Goal: Use online tool/utility: Utilize a website feature to perform a specific function

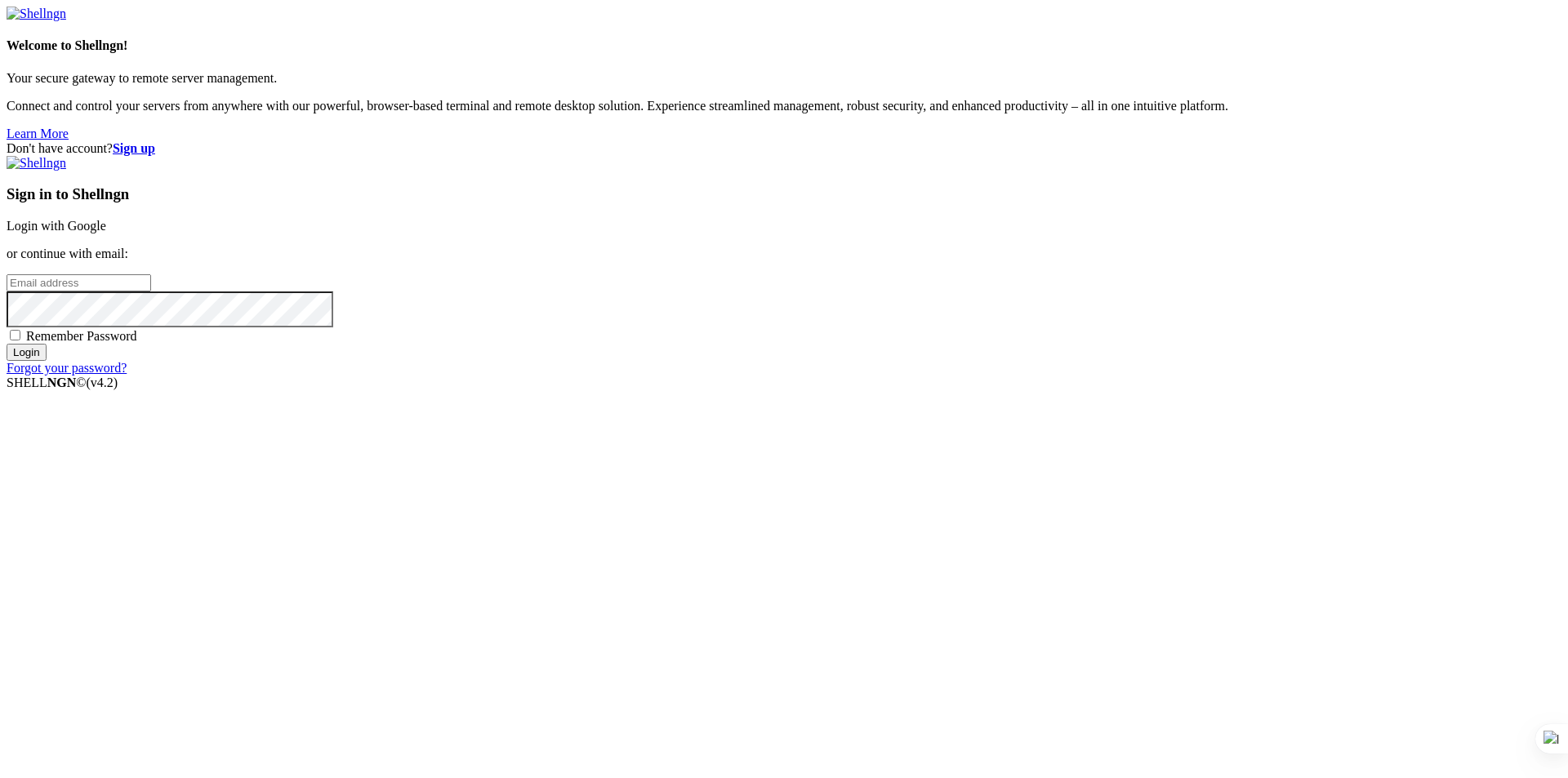
click at [106, 233] on link "Login with Google" at bounding box center [55, 226] width 99 height 14
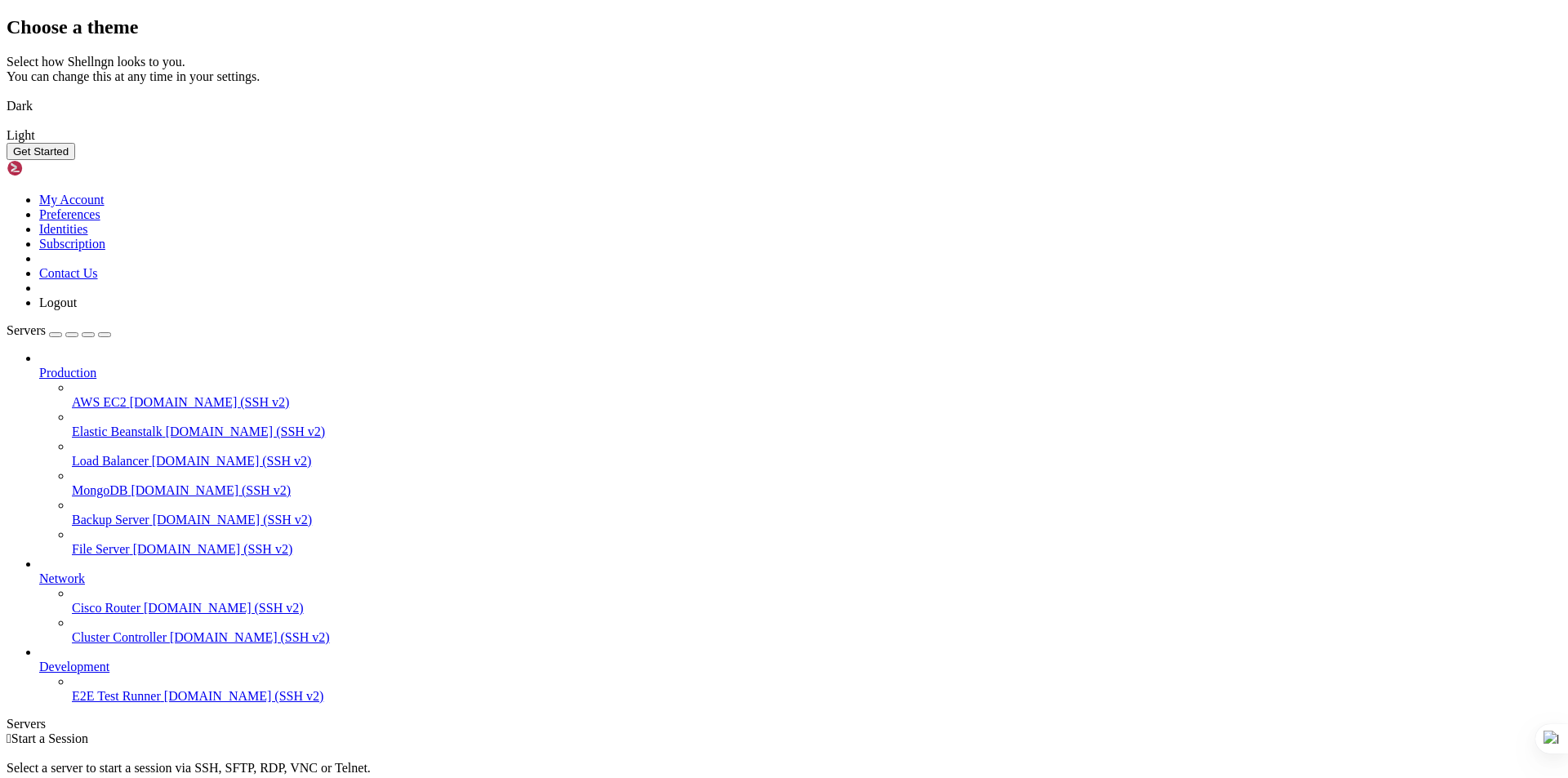
drag, startPoint x: 577, startPoint y: 437, endPoint x: 593, endPoint y: 440, distance: 16.3
click at [6, 96] on img at bounding box center [6, 96] width 0 height 0
click at [76, 160] on button "Get Started" at bounding box center [40, 152] width 69 height 18
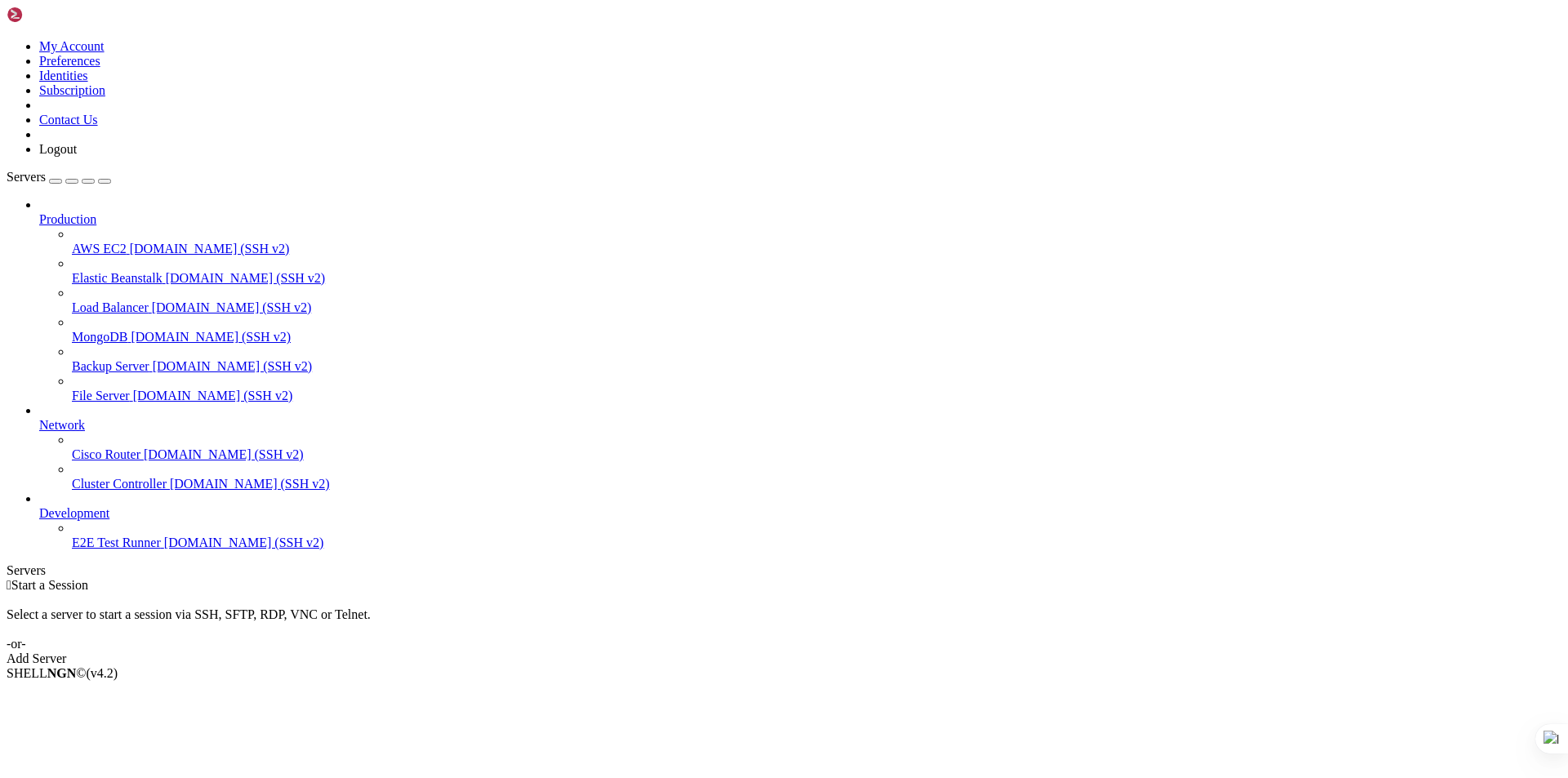
click at [130, 241] on span "[DOMAIN_NAME] (SSH v2)" at bounding box center [210, 249] width 160 height 14
click at [166, 271] on span "[DOMAIN_NAME] (SSH v2)" at bounding box center [246, 278] width 160 height 14
click at [55, 181] on div "button" at bounding box center [55, 181] width 0 height 0
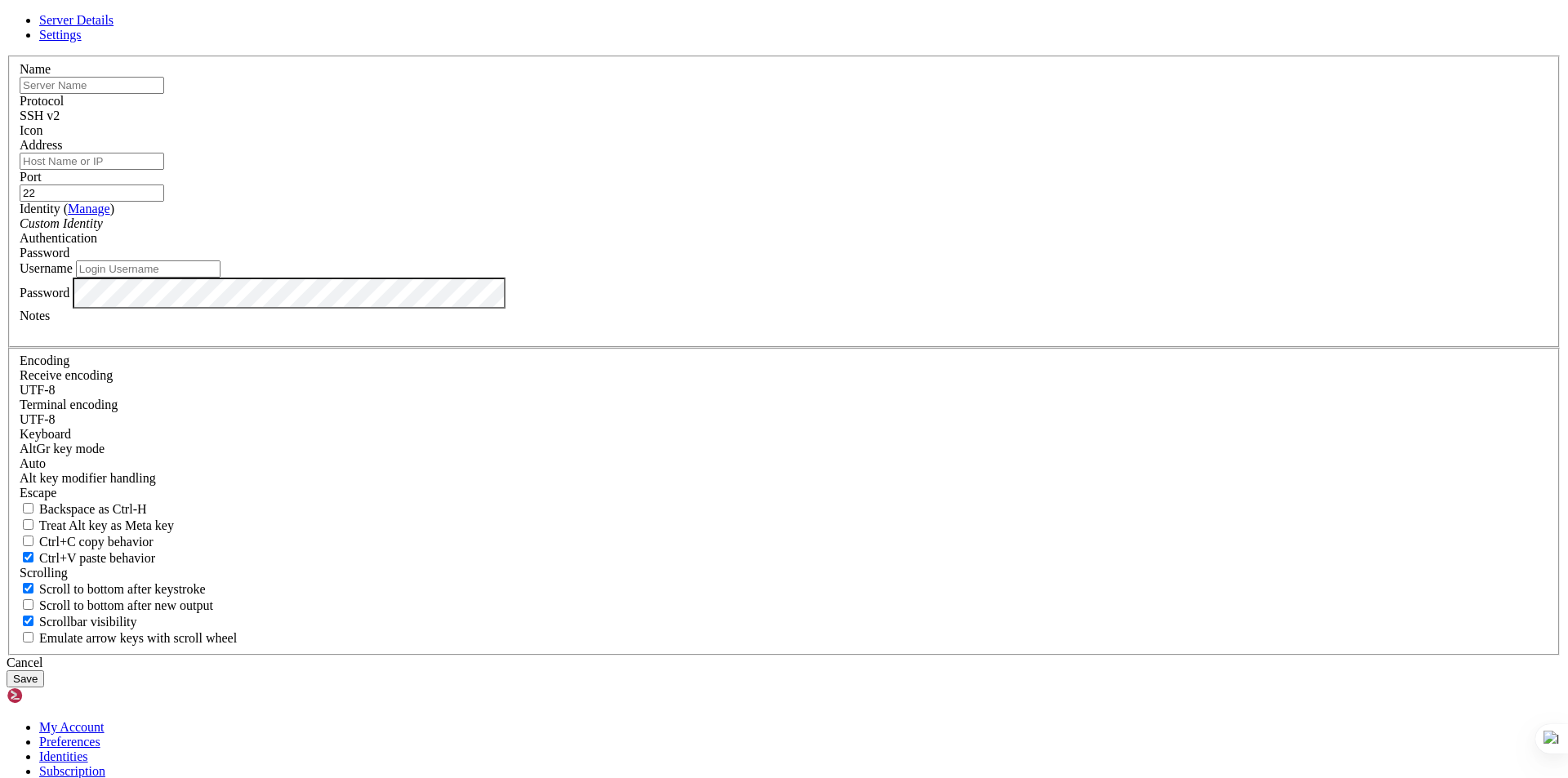
click at [164, 94] on input "text" at bounding box center [91, 85] width 145 height 18
drag, startPoint x: 668, startPoint y: 250, endPoint x: 618, endPoint y: 241, distance: 50.8
click at [164, 94] on input "text" at bounding box center [91, 85] width 145 height 18
type input "test"
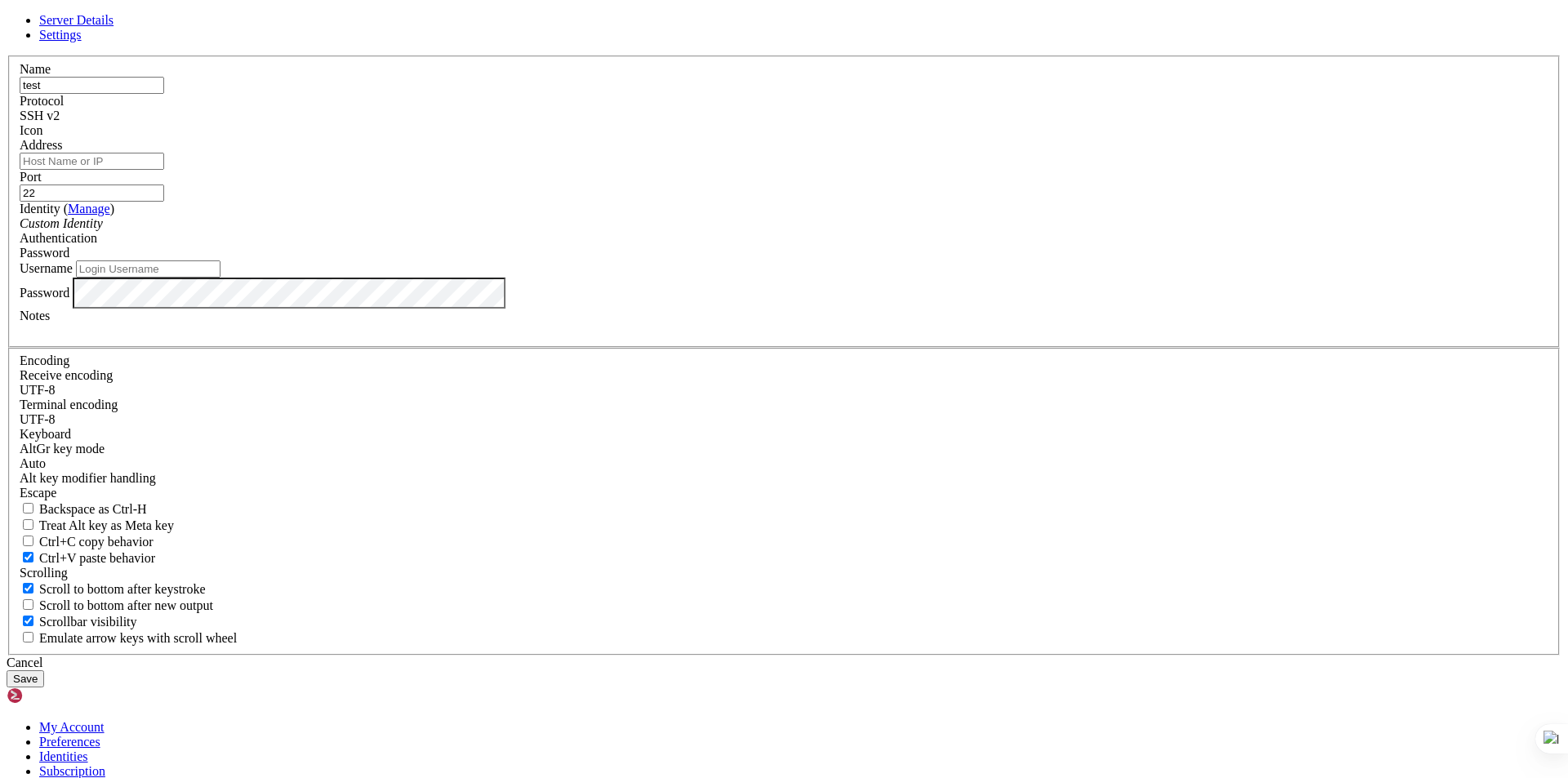
click at [164, 169] on input "Address" at bounding box center [91, 162] width 145 height 18
paste input "[TECHNICAL_ID]"
type input "[TECHNICAL_ID]"
click at [660, 231] on div "Identity ( Manage ) Custom Identity" at bounding box center [784, 216] width 1529 height 29
click at [103, 230] on icon "Custom Identity" at bounding box center [61, 223] width 83 height 14
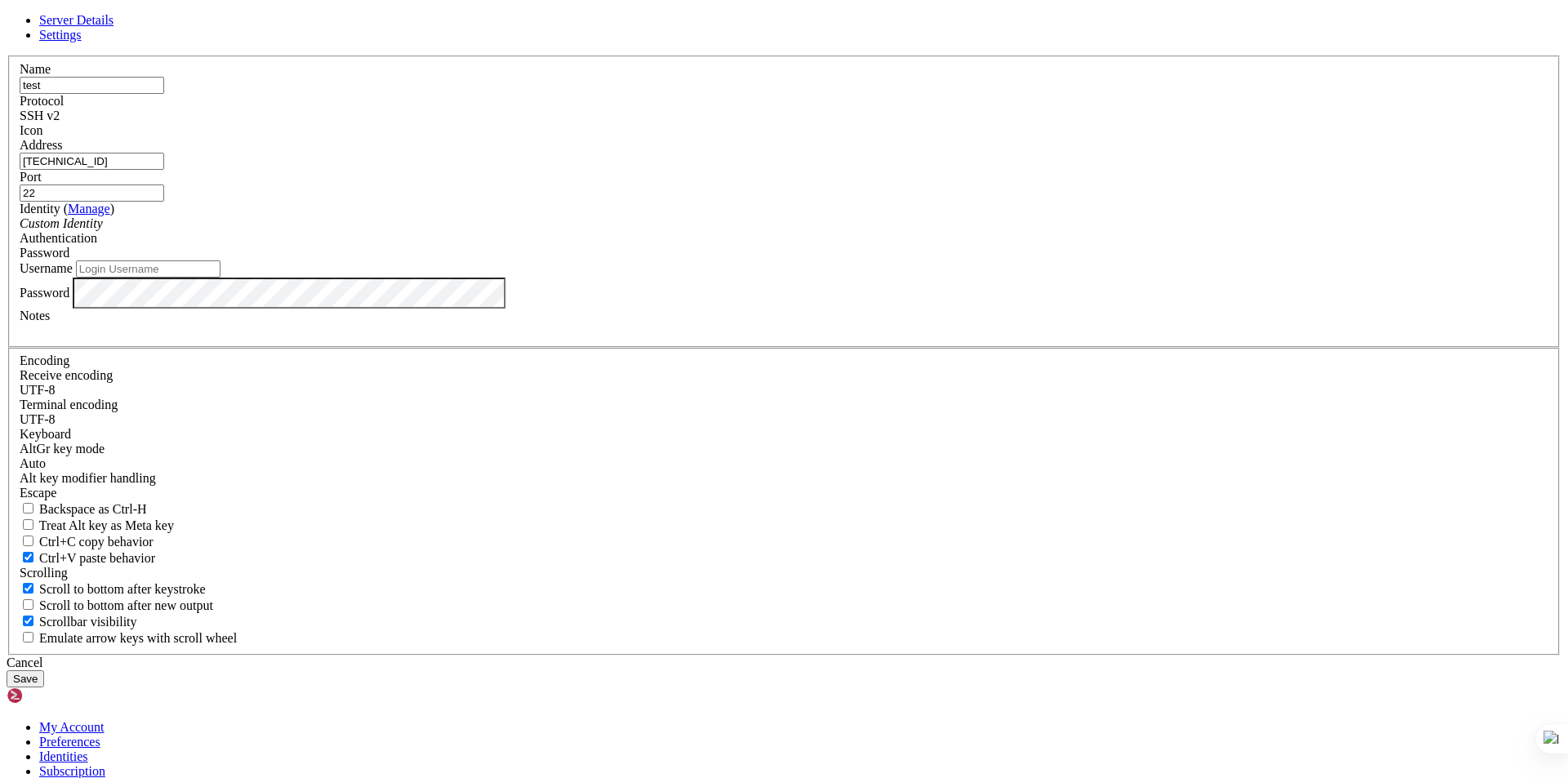
click at [103, 230] on icon "Custom Identity" at bounding box center [61, 223] width 83 height 14
click at [904, 261] on div "Password" at bounding box center [784, 253] width 1529 height 15
click at [220, 277] on input "Username" at bounding box center [148, 270] width 145 height 18
type input "root"
click at [44, 670] on button "Save" at bounding box center [25, 679] width 38 height 18
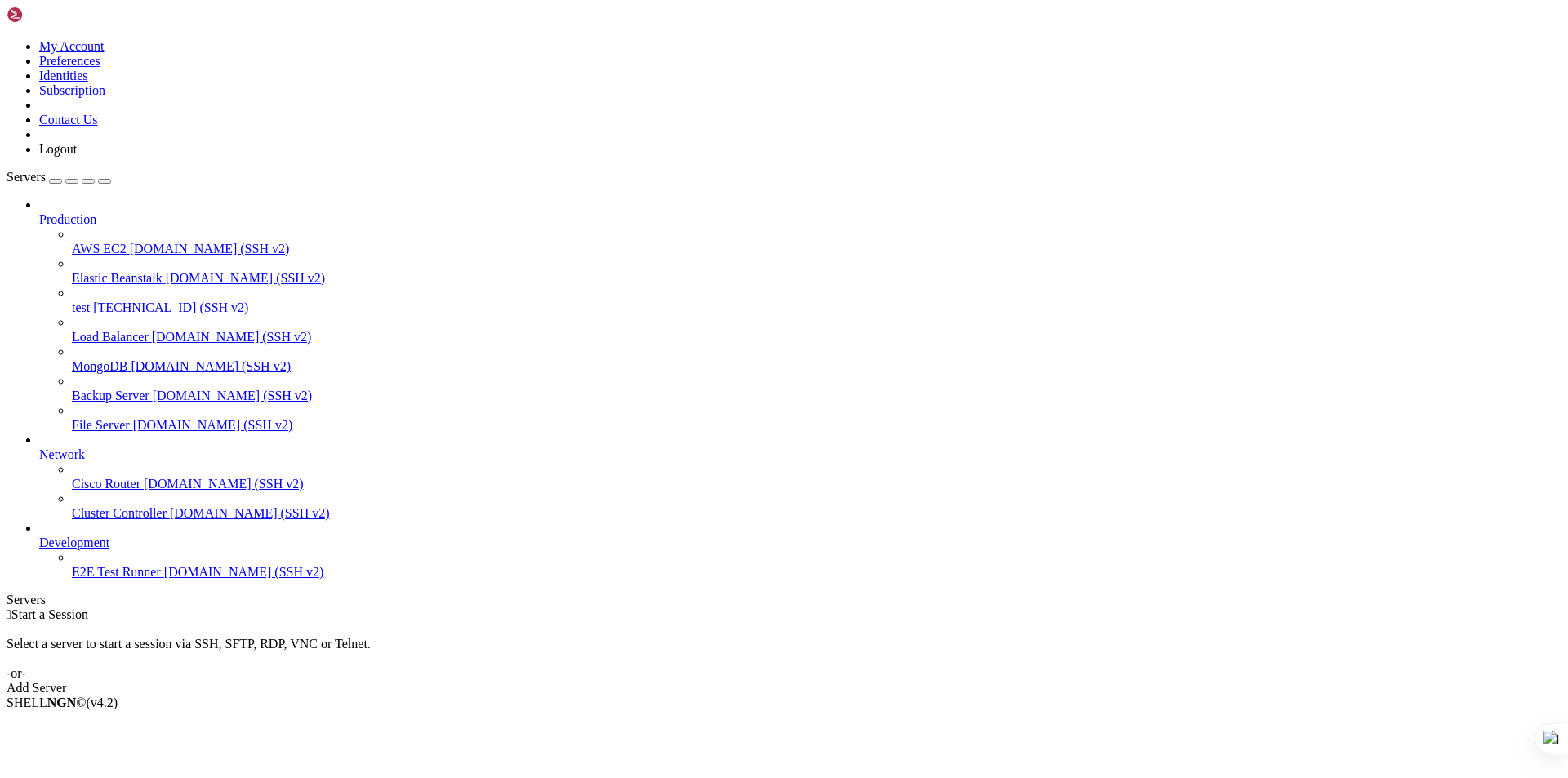
click at [90, 300] on span "test" at bounding box center [81, 307] width 18 height 14
click at [172, 300] on span "[TECHNICAL_ID] (SSH v2)" at bounding box center [170, 307] width 155 height 14
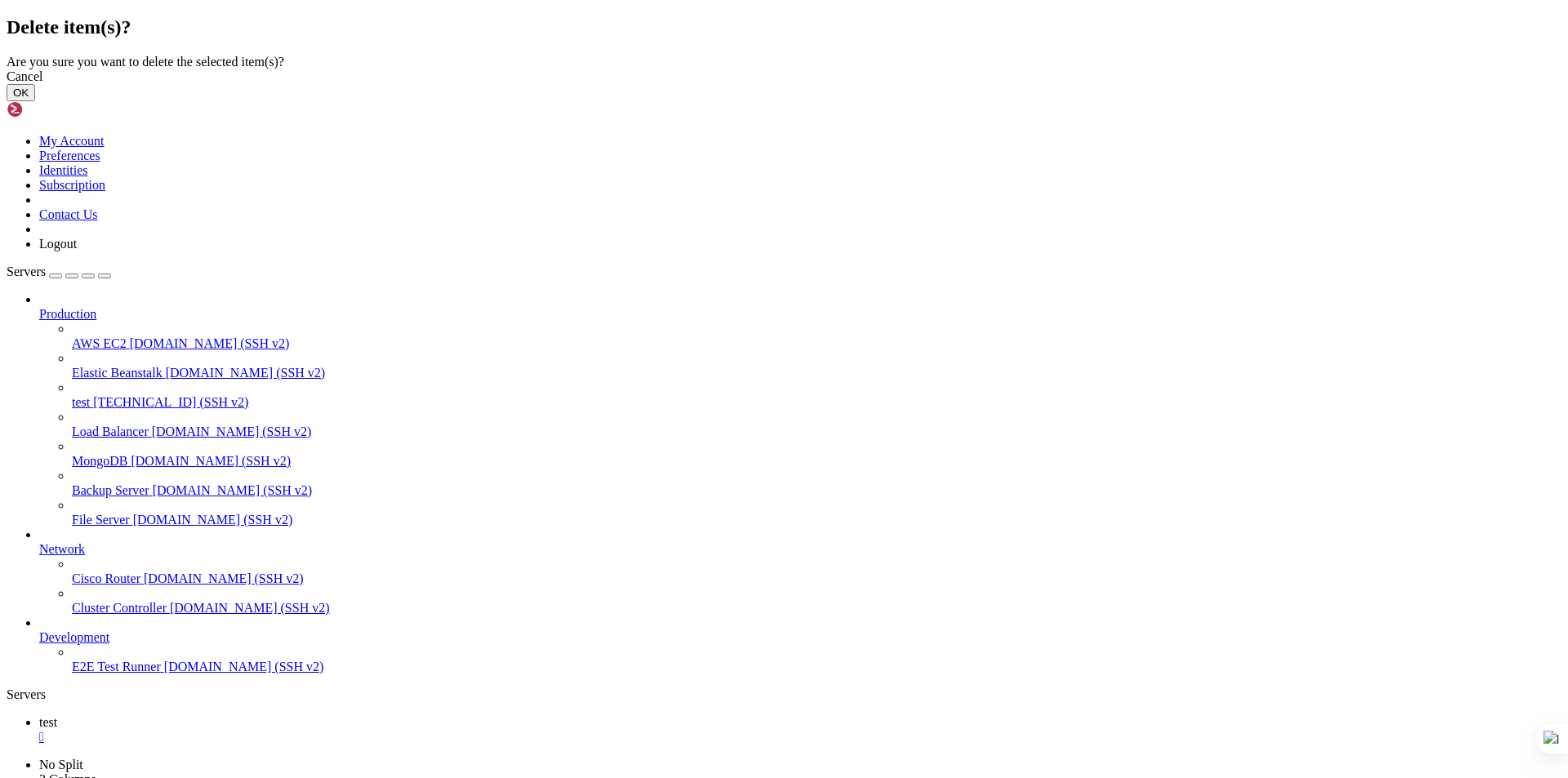
click at [35, 101] on button "OK" at bounding box center [20, 93] width 29 height 18
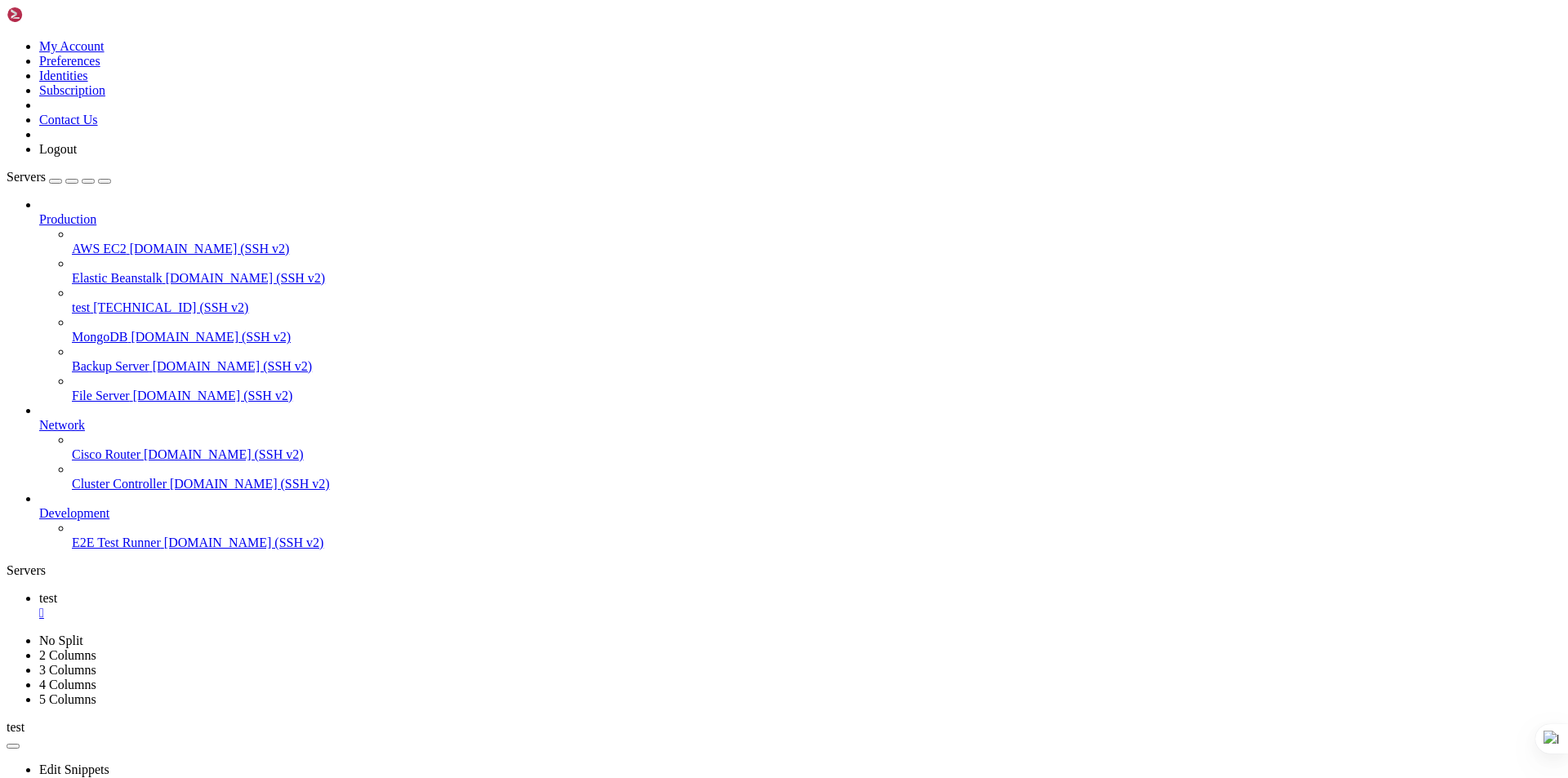
drag, startPoint x: 241, startPoint y: 991, endPoint x: 473, endPoint y: 1092, distance: 253.0
drag, startPoint x: 106, startPoint y: 1113, endPoint x: 17, endPoint y: 1119, distance: 89.2
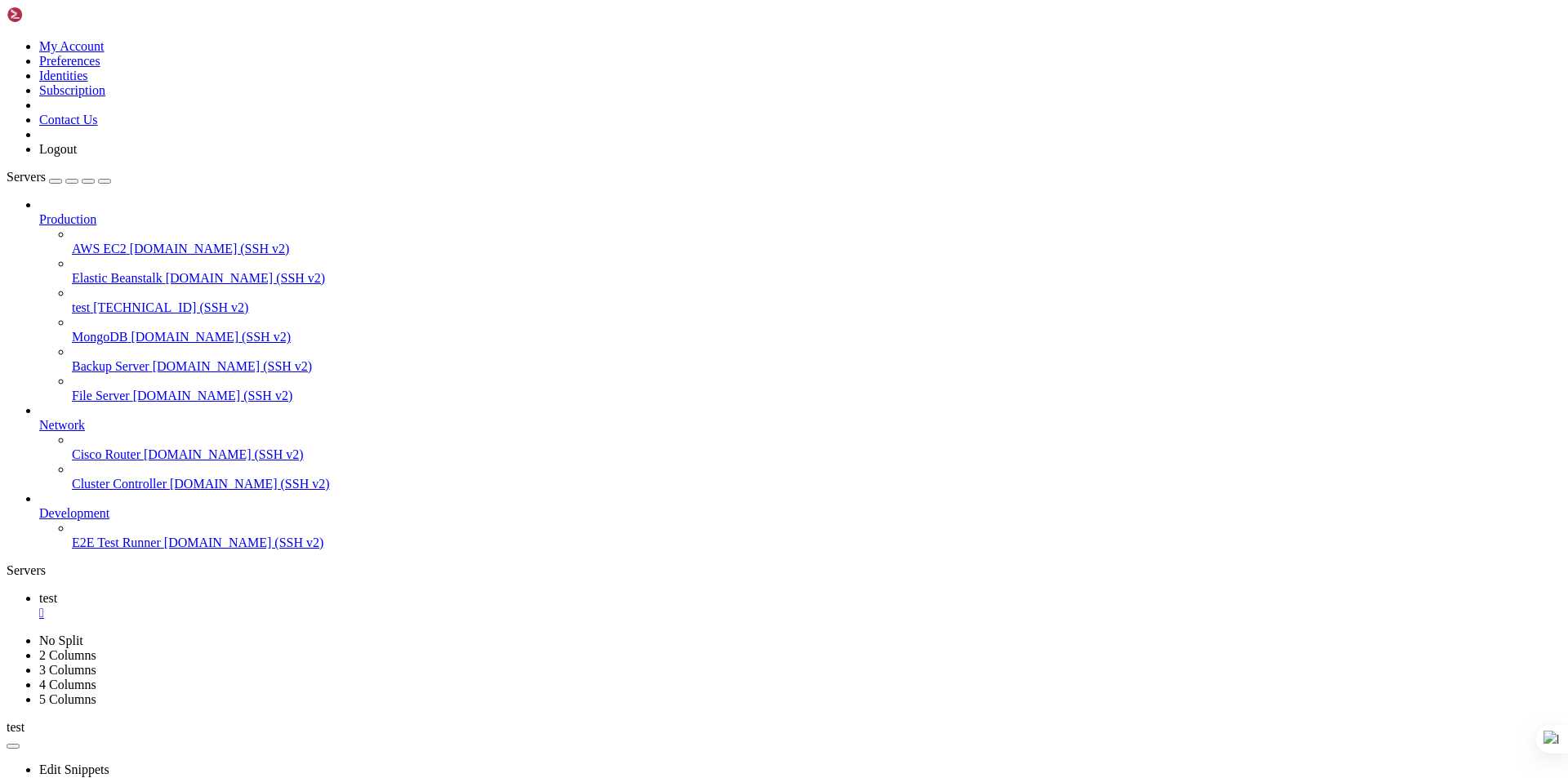
drag, startPoint x: 151, startPoint y: 1167, endPoint x: 204, endPoint y: 1173, distance: 53.3
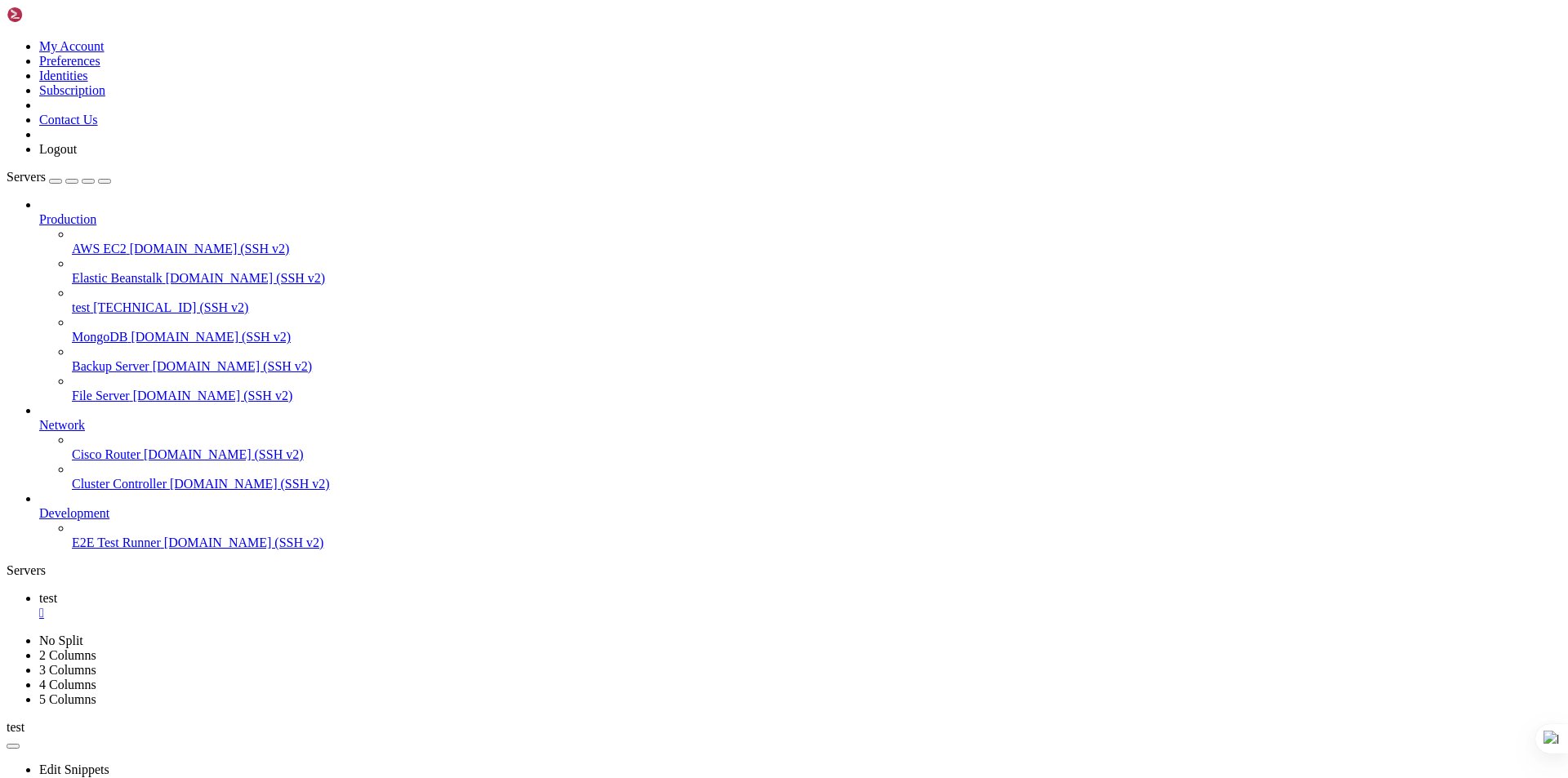
scroll to position [14, 0]
drag, startPoint x: 325, startPoint y: 122, endPoint x: 329, endPoint y: 102, distance: 20.4
drag, startPoint x: 329, startPoint y: 102, endPoint x: 1156, endPoint y: 371, distance: 869.6
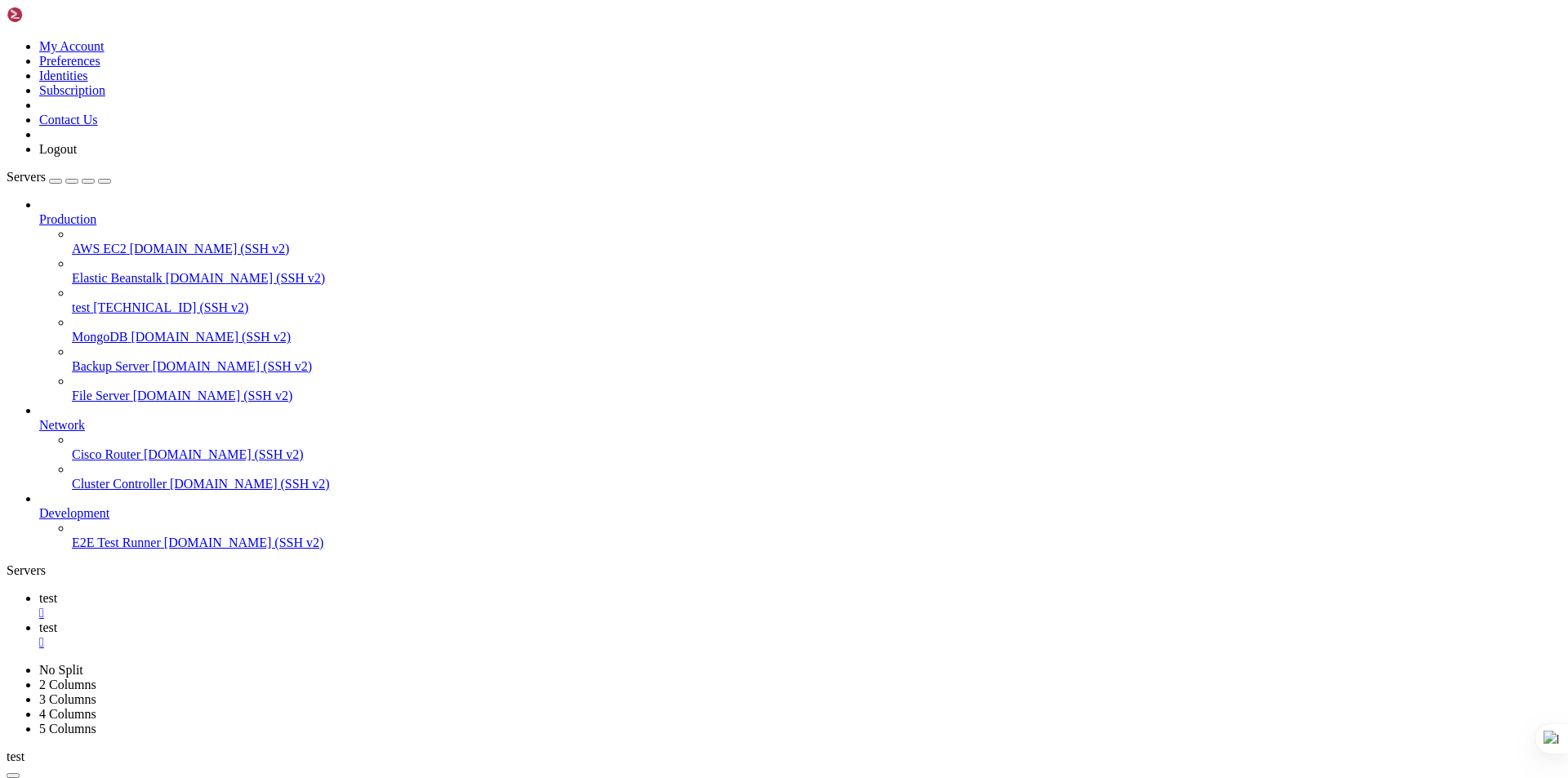
click at [57, 591] on span "test" at bounding box center [48, 598] width 18 height 14
type input "/root"
click at [343, 635] on div "" at bounding box center [800, 642] width 1522 height 15
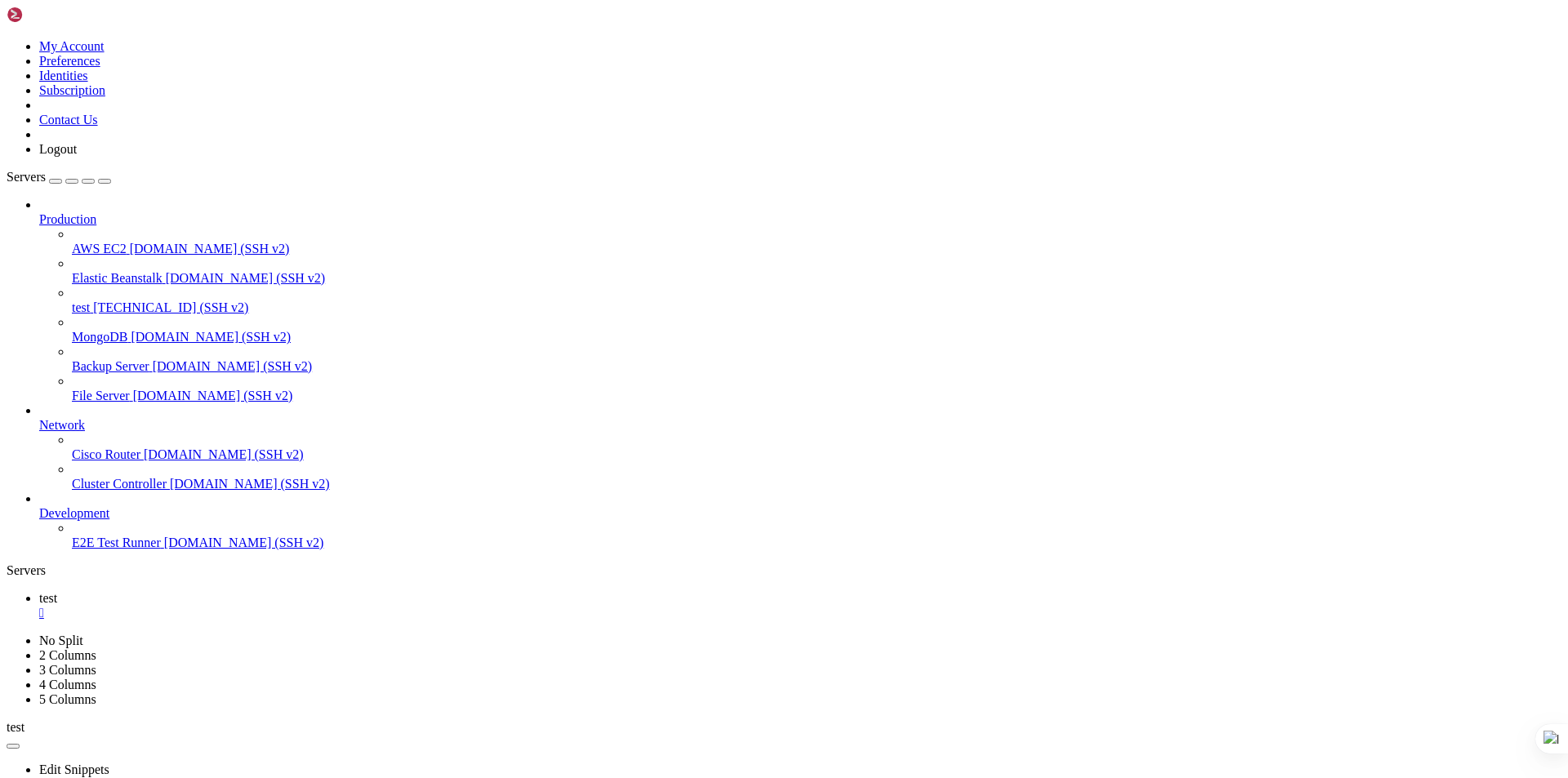
scroll to position [139, 0]
click at [263, 606] on div "" at bounding box center [800, 613] width 1522 height 15
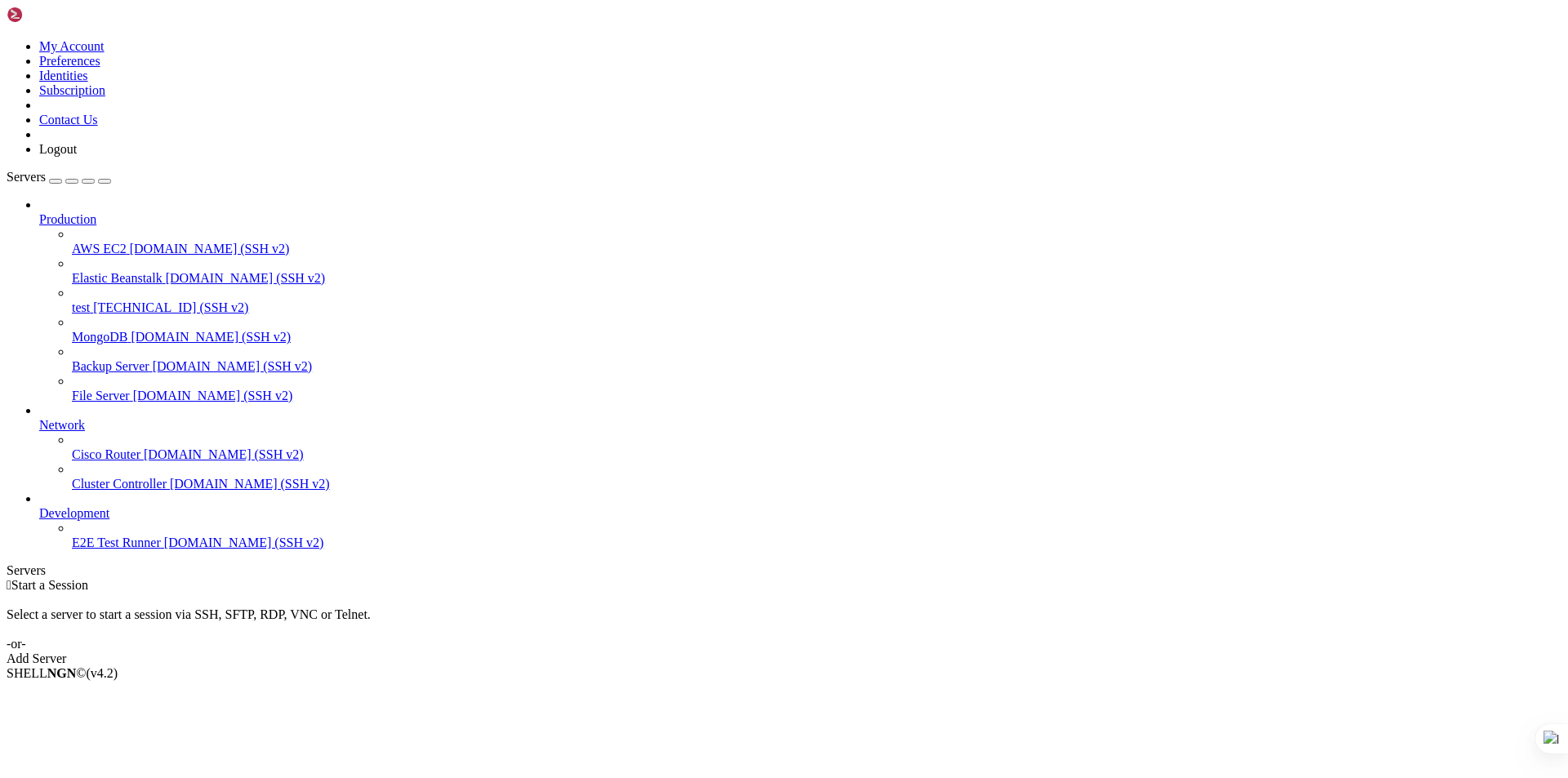
click at [90, 300] on span "test" at bounding box center [81, 307] width 18 height 14
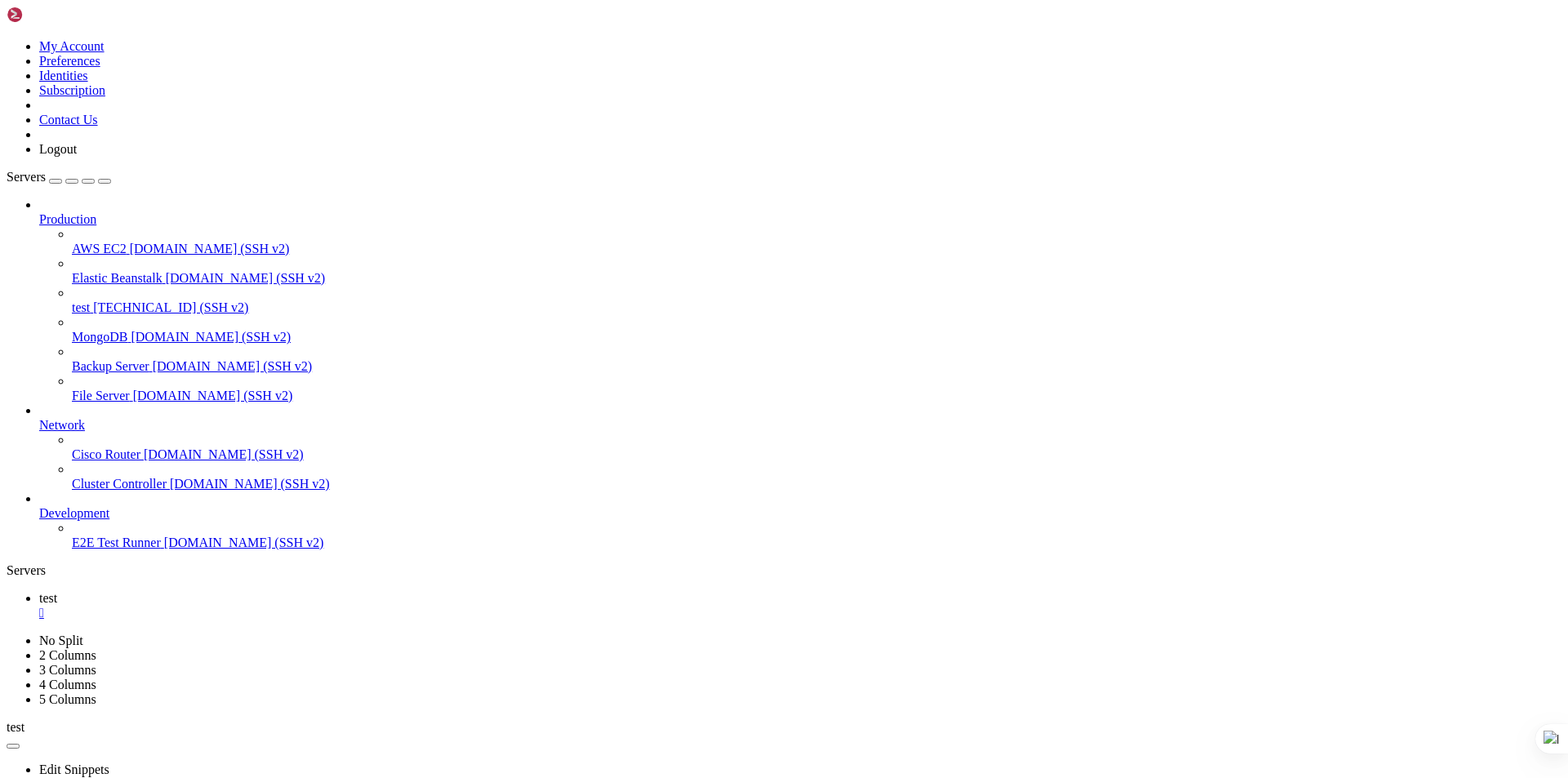
scroll to position [7, 2]
drag, startPoint x: 389, startPoint y: 1101, endPoint x: 322, endPoint y: 1100, distance: 67.0
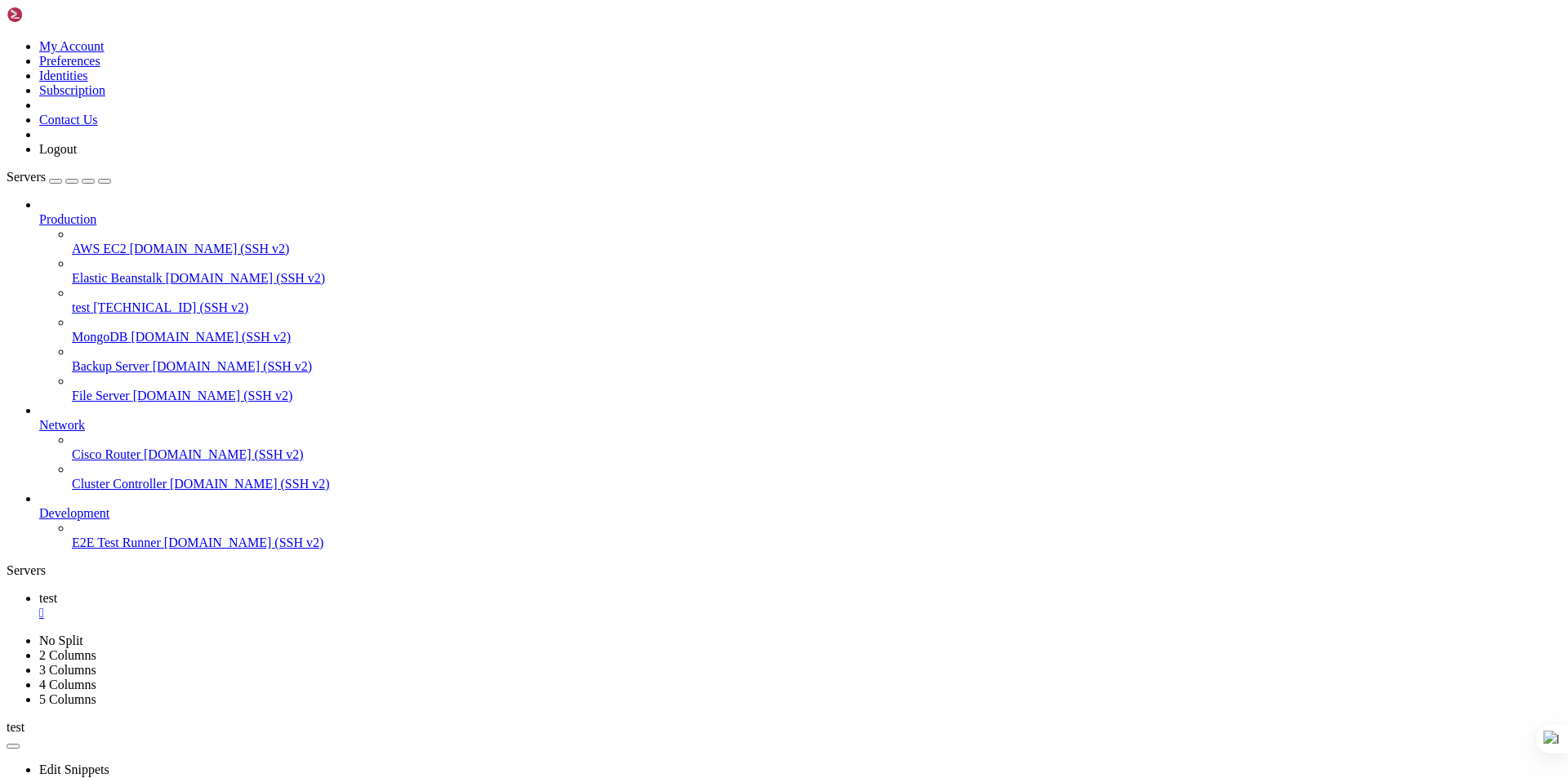
drag, startPoint x: 249, startPoint y: 1101, endPoint x: 265, endPoint y: 1101, distance: 16.0
drag, startPoint x: 238, startPoint y: 1104, endPoint x: 384, endPoint y: 1103, distance: 146.0
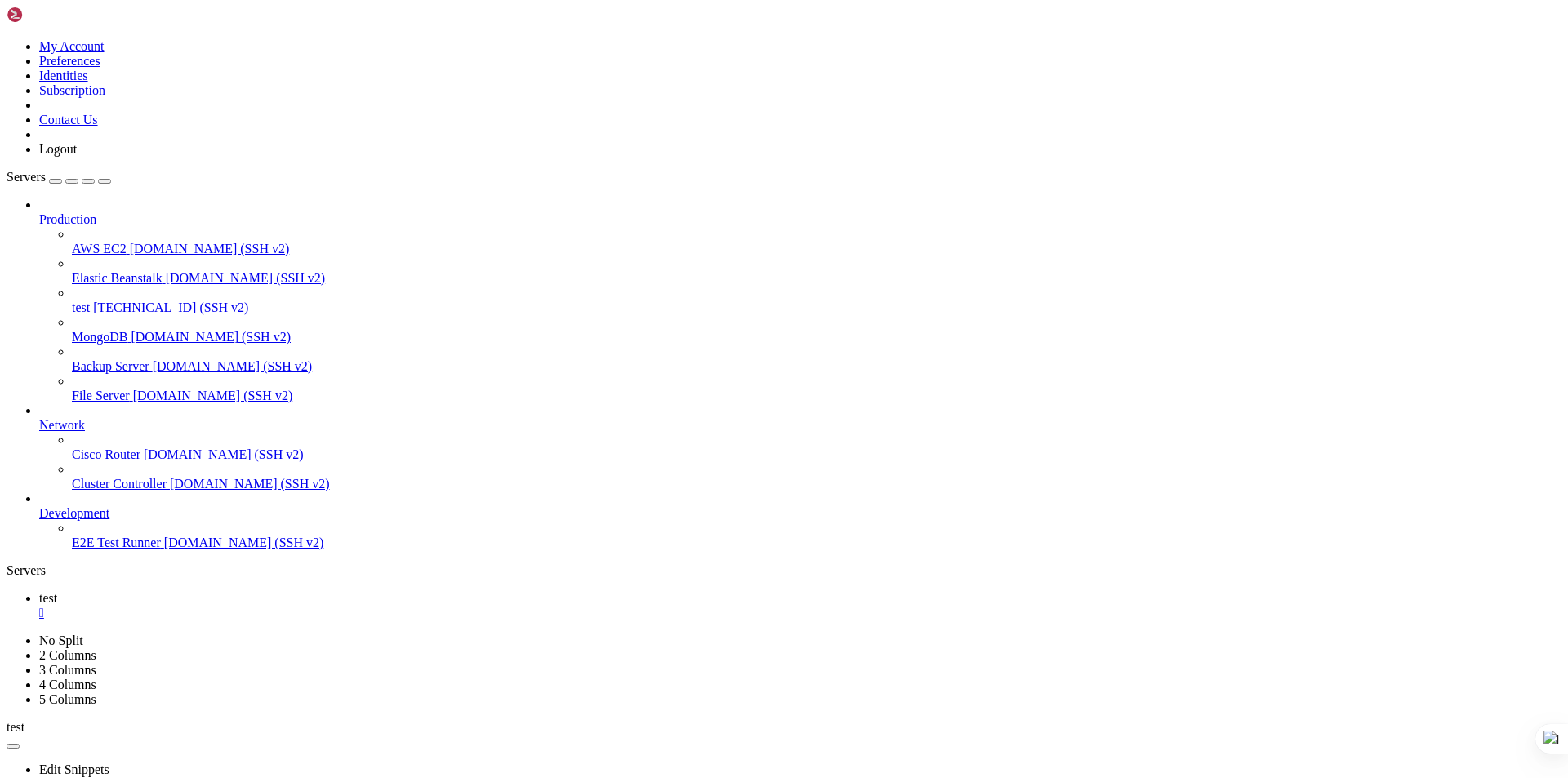
drag, startPoint x: 401, startPoint y: 1252, endPoint x: 304, endPoint y: 1252, distance: 97.0
drag, startPoint x: 459, startPoint y: 1351, endPoint x: 396, endPoint y: 1387, distance: 72.6
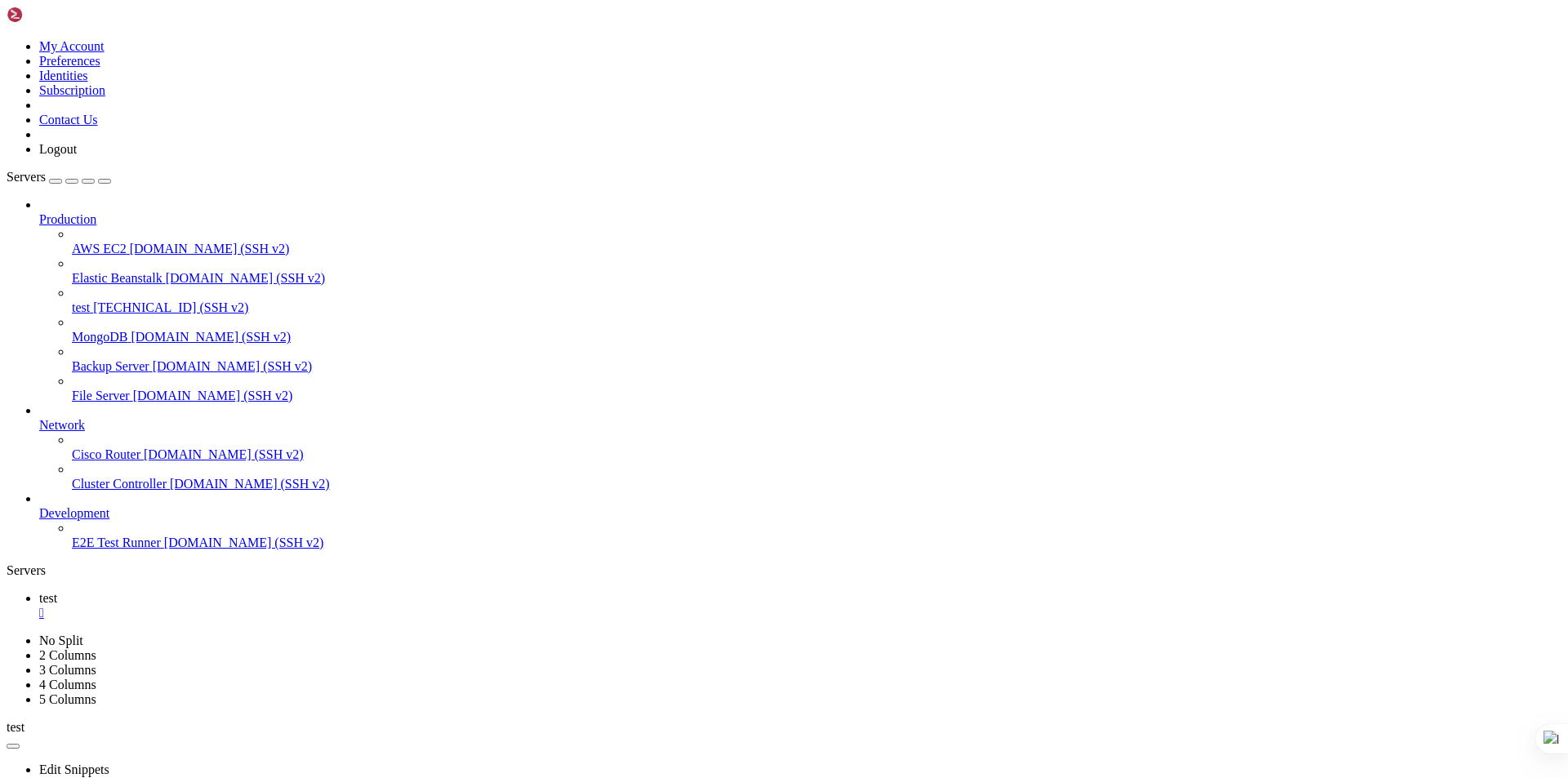
scroll to position [28, 0]
drag, startPoint x: 252, startPoint y: 1102, endPoint x: 454, endPoint y: 1031, distance: 214.1
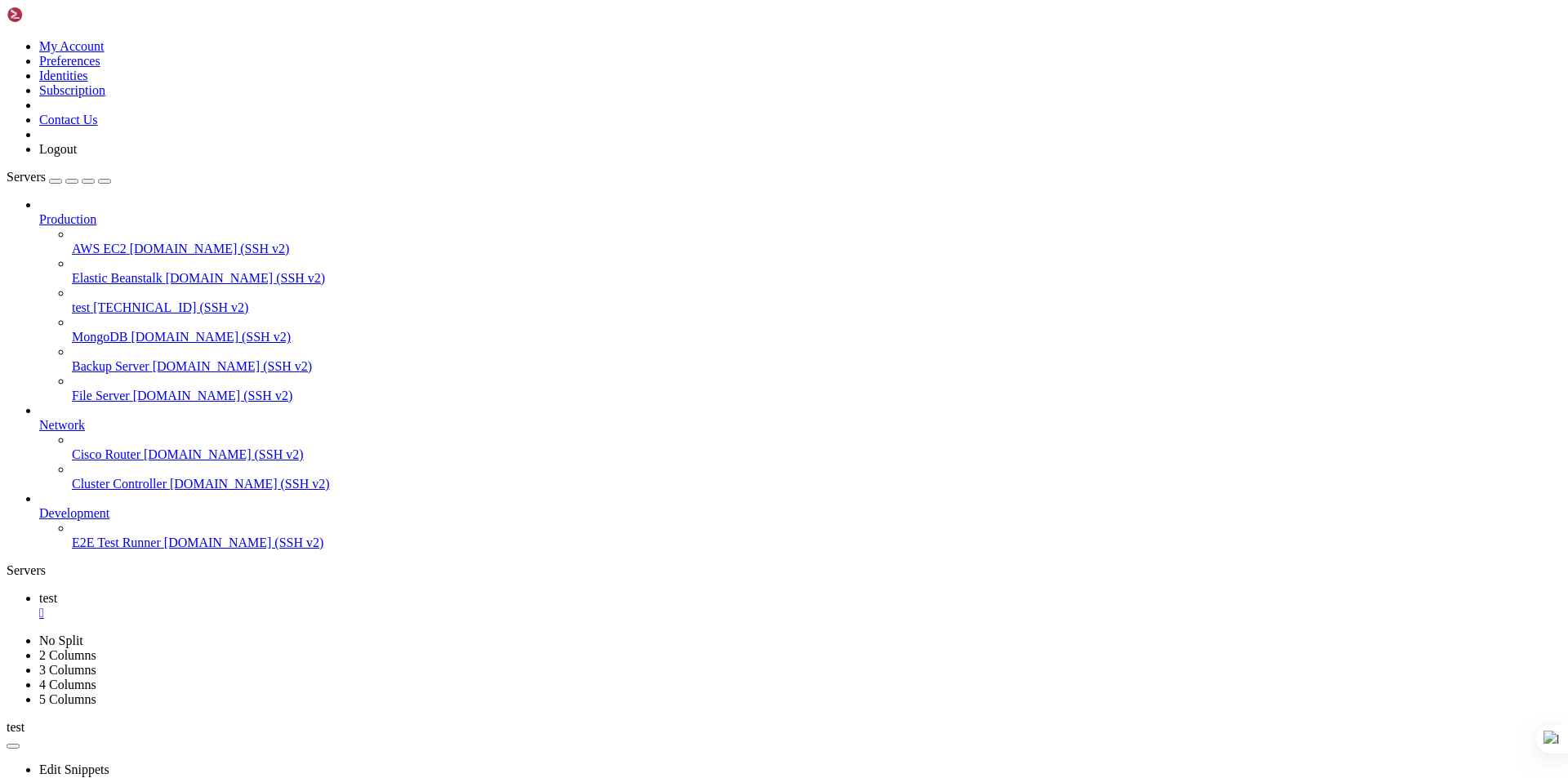
drag, startPoint x: 384, startPoint y: 1000, endPoint x: 572, endPoint y: 1006, distance: 188.1
drag, startPoint x: 332, startPoint y: 1012, endPoint x: 292, endPoint y: 1021, distance: 41.0
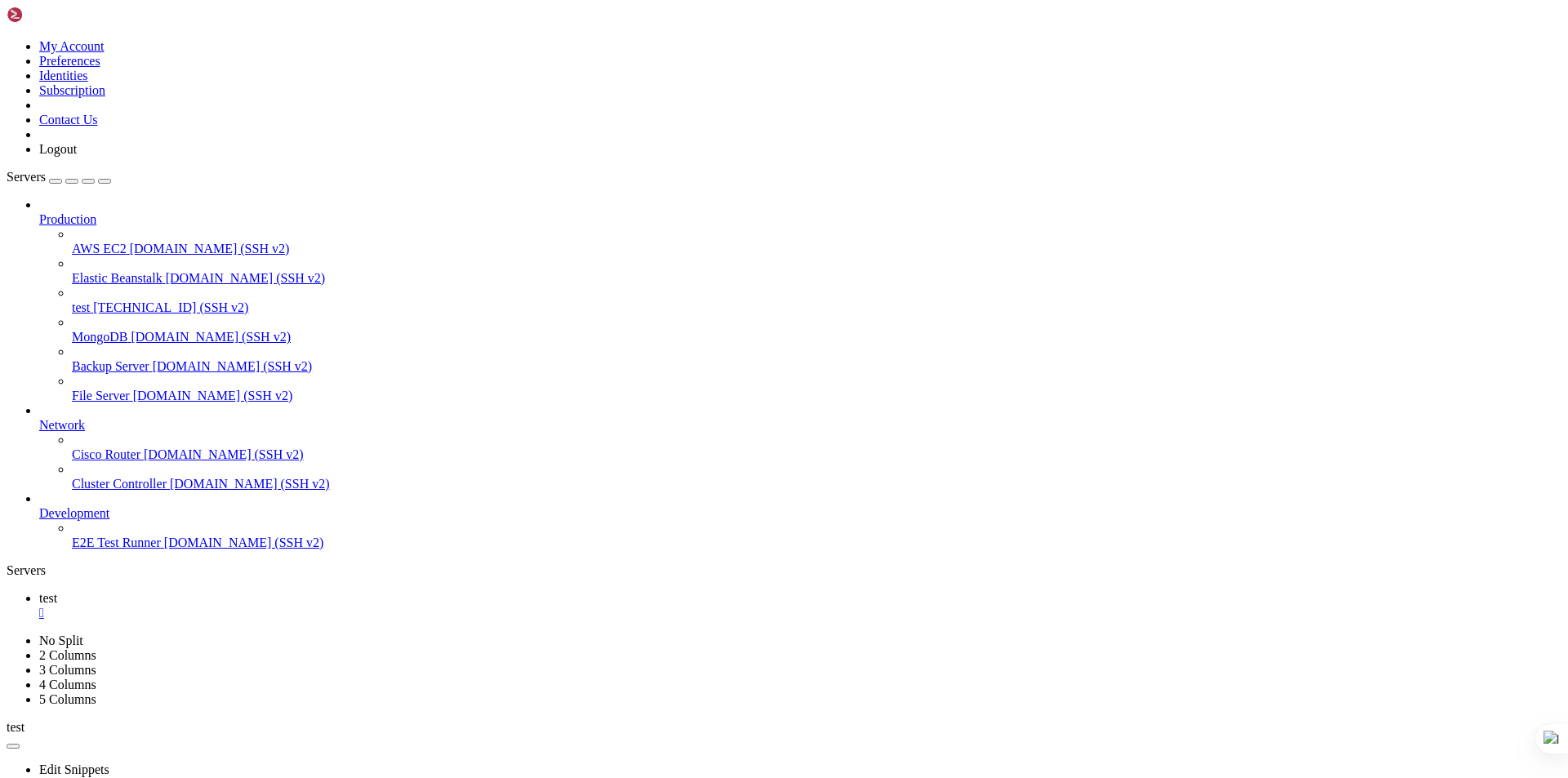
drag, startPoint x: 346, startPoint y: 1120, endPoint x: 502, endPoint y: 1076, distance: 162.1
drag, startPoint x: 345, startPoint y: 1124, endPoint x: 155, endPoint y: 1135, distance: 190.3
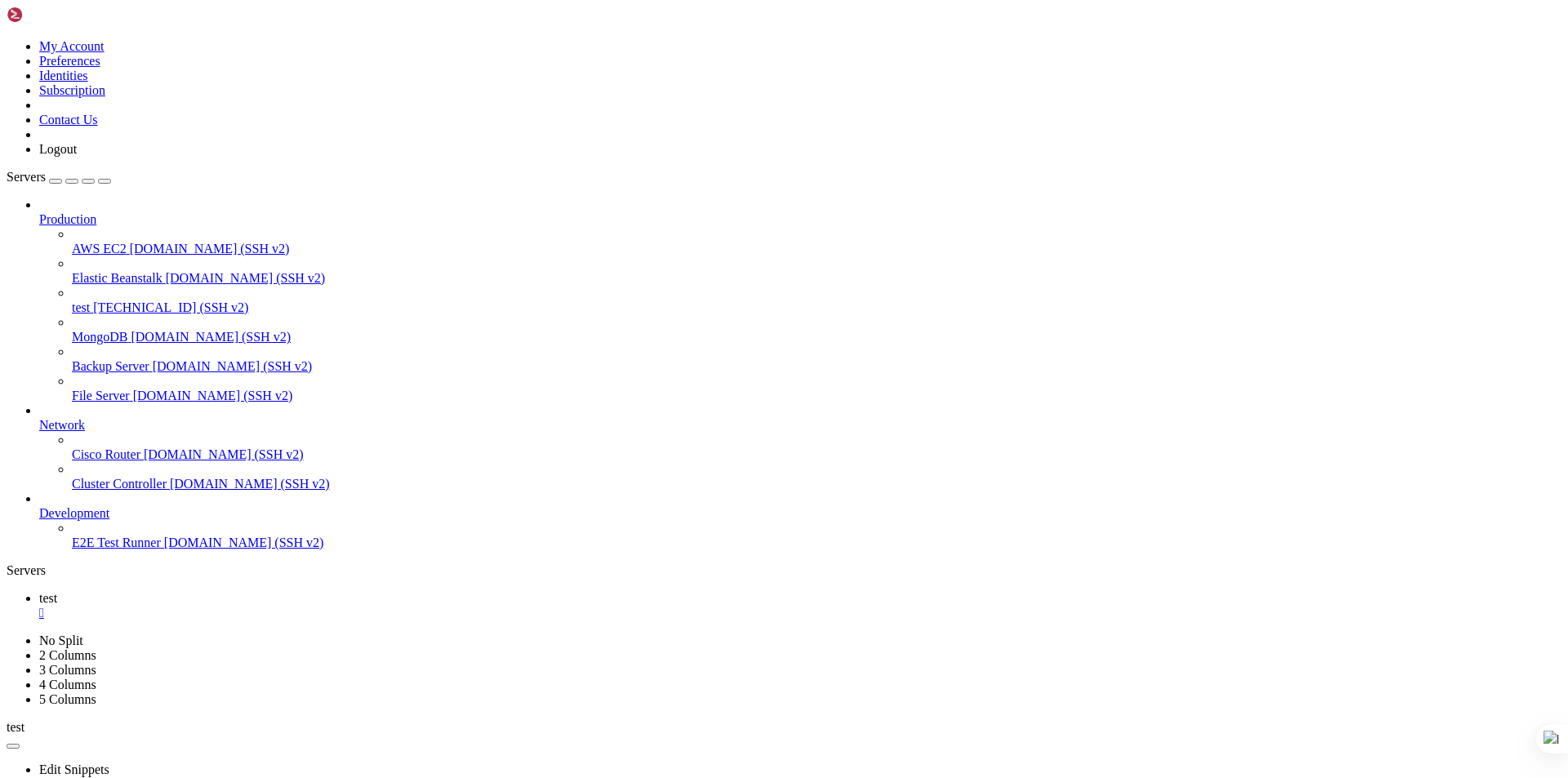
drag, startPoint x: 288, startPoint y: 1281, endPoint x: 179, endPoint y: 1275, distance: 109.2
drag, startPoint x: 215, startPoint y: 1064, endPoint x: 100, endPoint y: 1231, distance: 202.8
drag, startPoint x: 333, startPoint y: 1348, endPoint x: 124, endPoint y: 1331, distance: 209.7
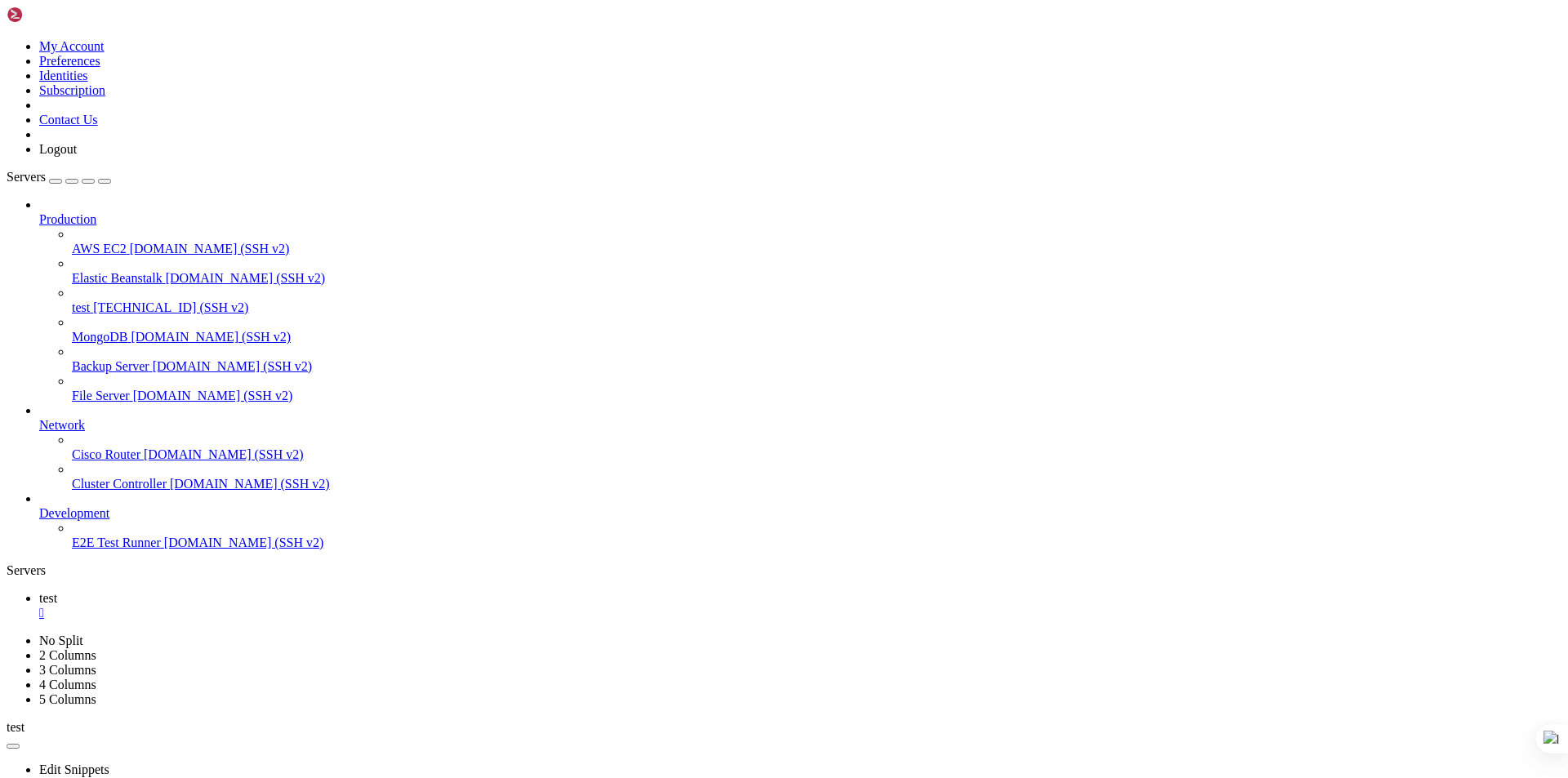
drag, startPoint x: 420, startPoint y: 1169, endPoint x: 239, endPoint y: 1416, distance: 306.2
drag, startPoint x: 241, startPoint y: 1322, endPoint x: 298, endPoint y: 1517, distance: 203.2
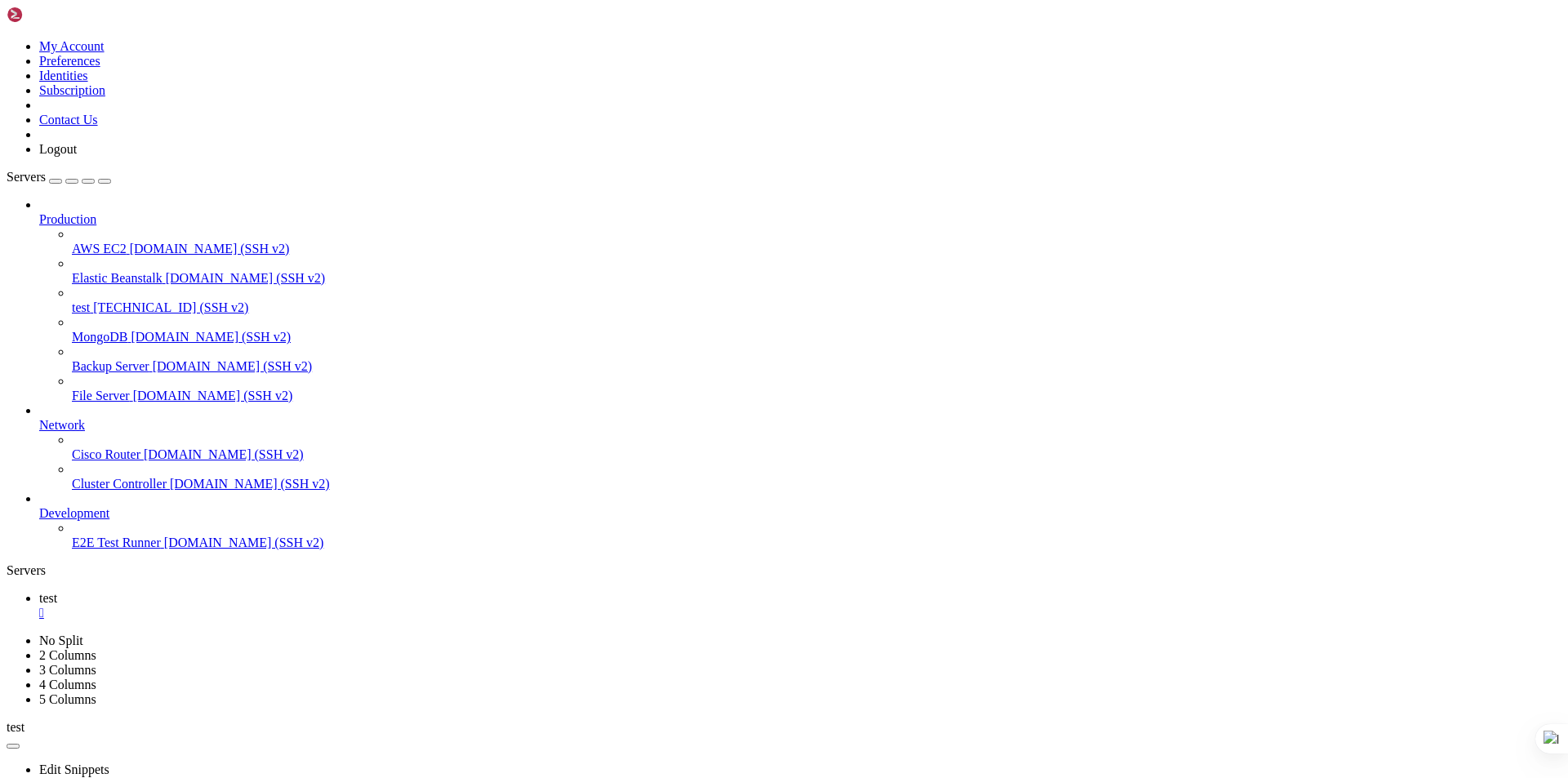
drag, startPoint x: 389, startPoint y: 758, endPoint x: 365, endPoint y: 758, distance: 24.0
drag, startPoint x: 185, startPoint y: 1551, endPoint x: 14, endPoint y: 1519, distance: 174.0
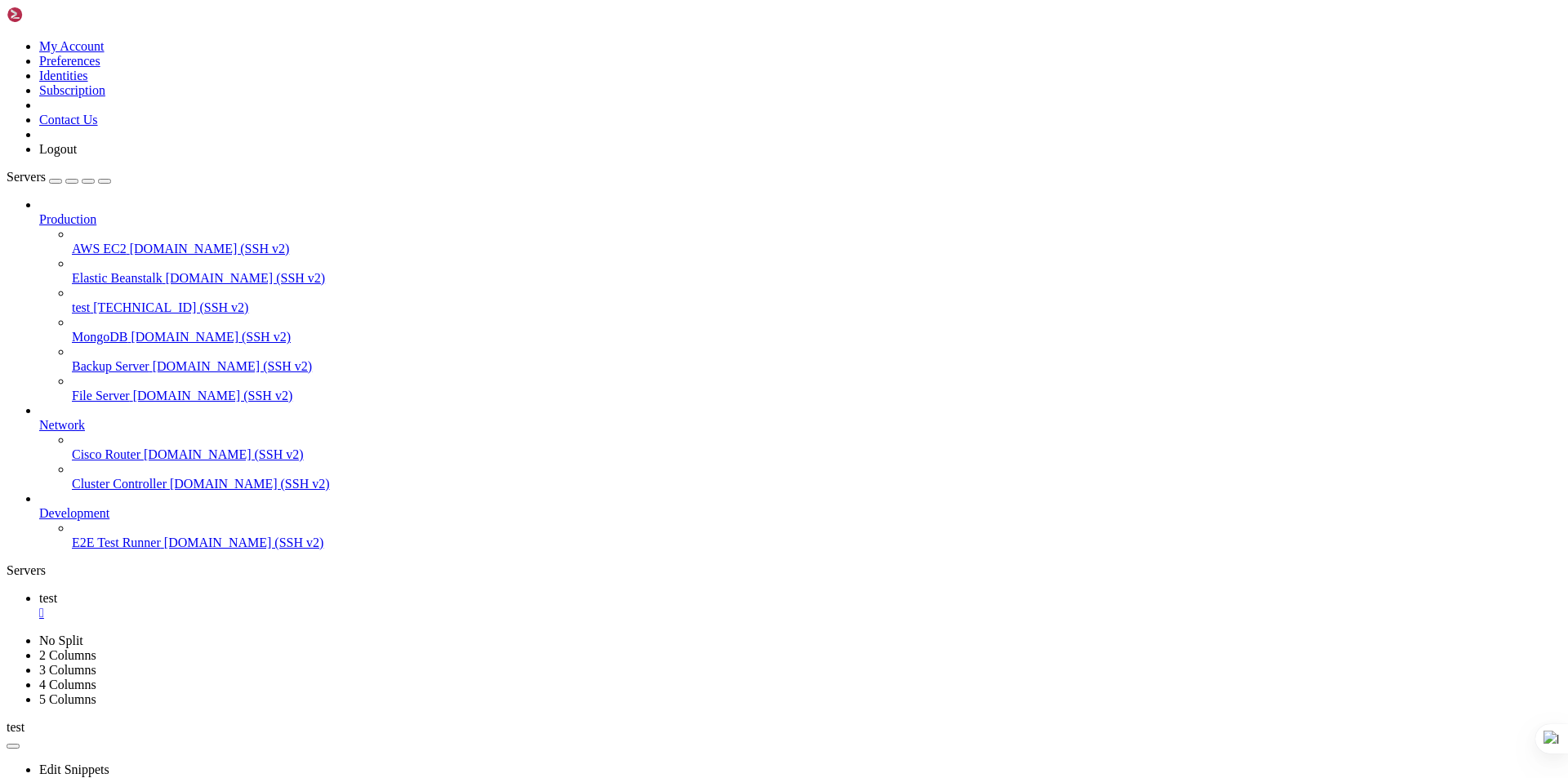
drag, startPoint x: 614, startPoint y: 1358, endPoint x: 415, endPoint y: 1483, distance: 235.0
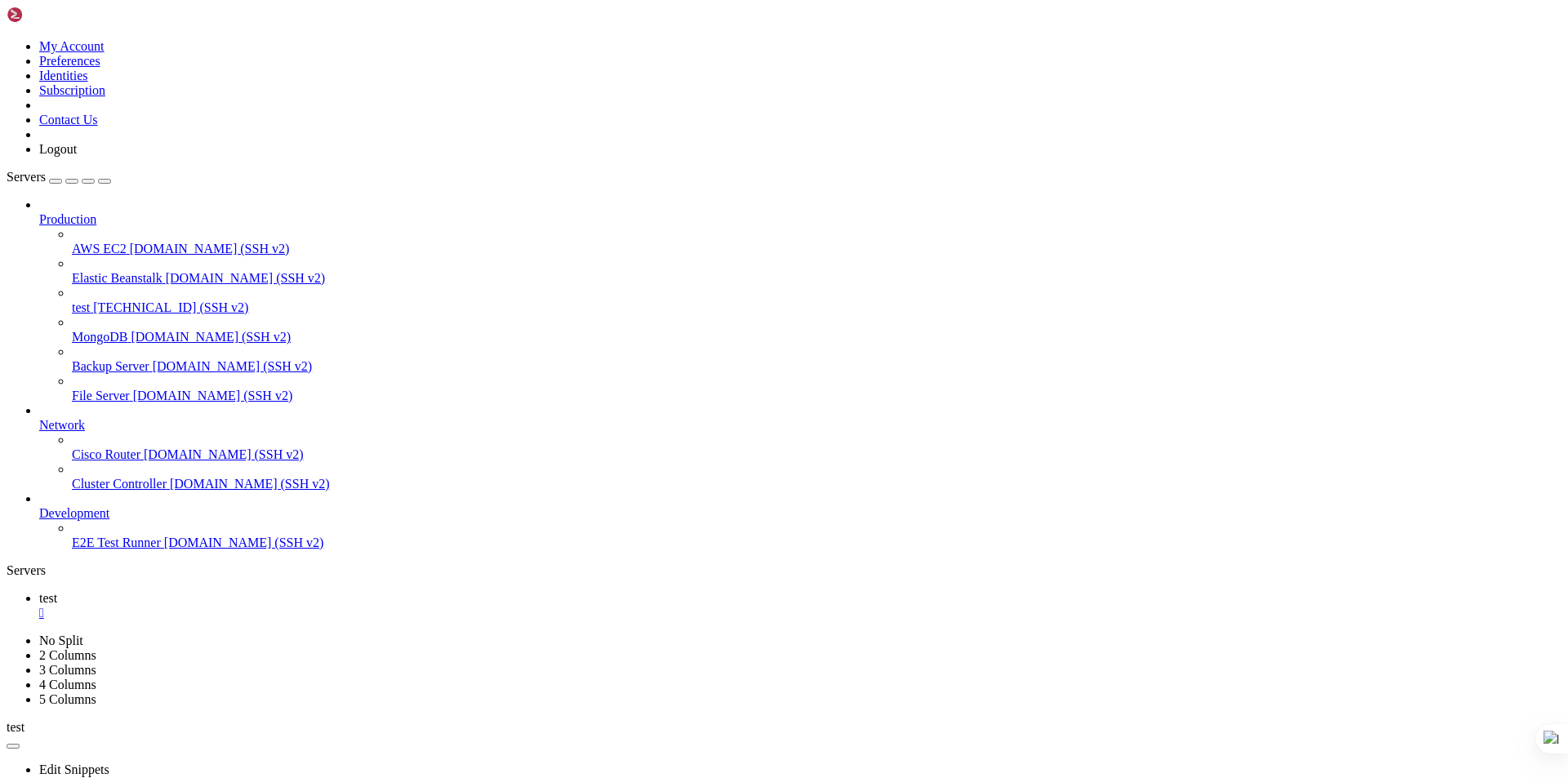
drag, startPoint x: 254, startPoint y: 1506, endPoint x: 12, endPoint y: 1387, distance: 269.7
drag, startPoint x: 408, startPoint y: 1558, endPoint x: 139, endPoint y: 1487, distance: 278.2
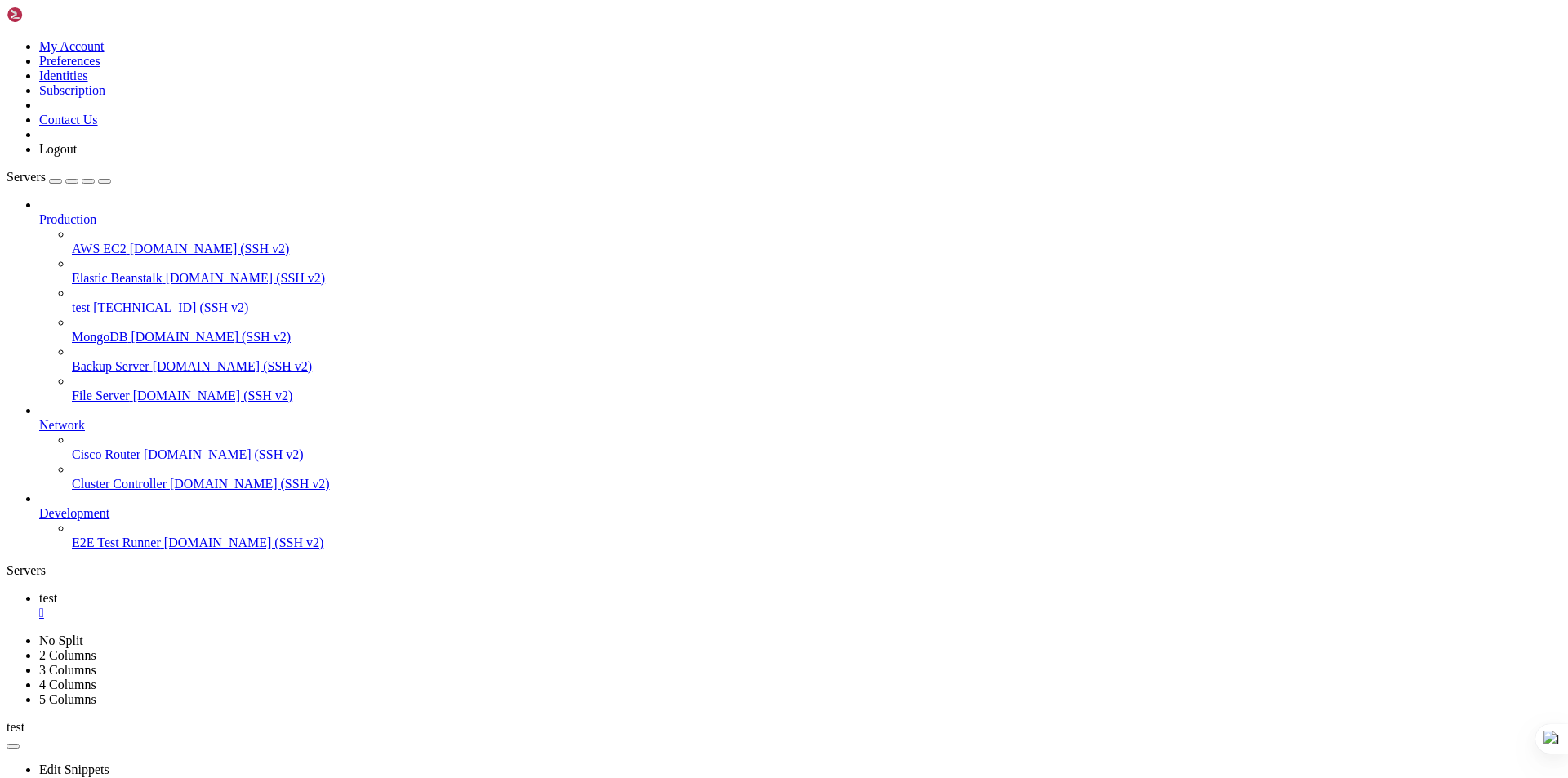
drag, startPoint x: 313, startPoint y: 1521, endPoint x: 111, endPoint y: 1484, distance: 205.4
